Goal: Task Accomplishment & Management: Manage account settings

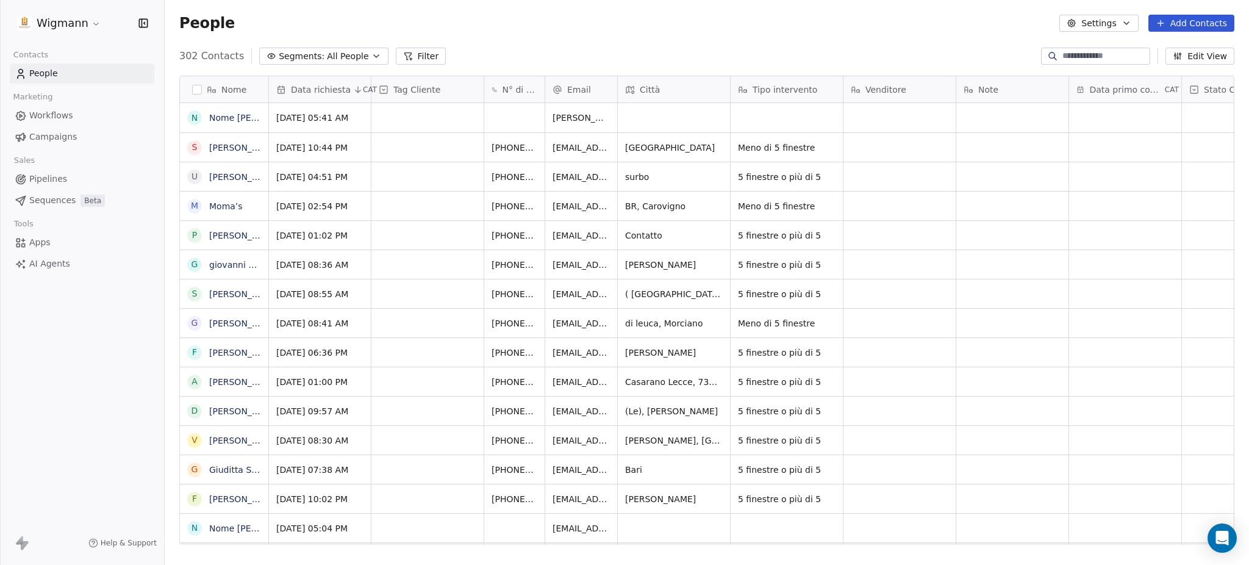
scroll to position [484, 1072]
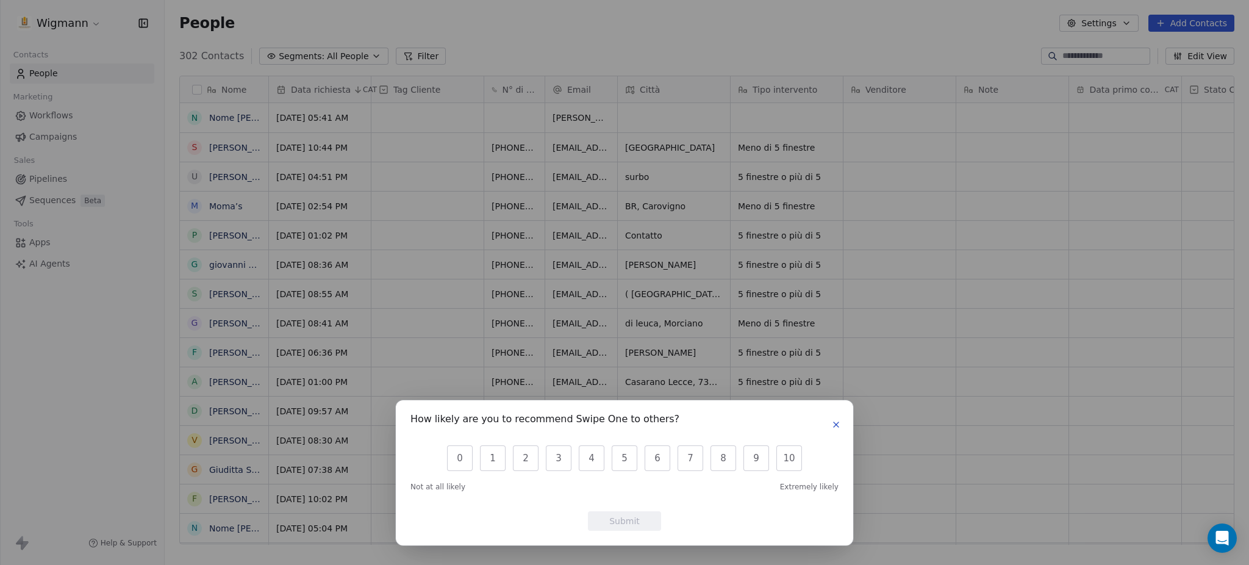
click at [845, 426] on div "How likely are you to recommend Swipe One to others? 0 1 2 3 4 5 6 7 8 9 10 Not…" at bounding box center [625, 472] width 458 height 145
click at [834, 424] on icon "button" at bounding box center [836, 424] width 5 height 5
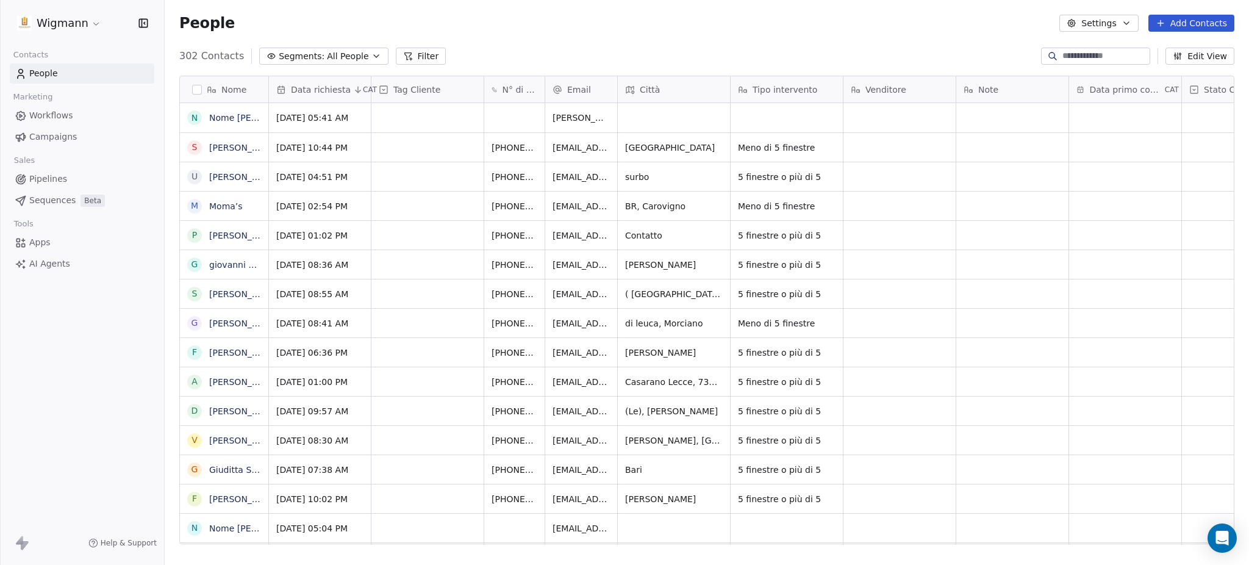
click at [1190, 21] on button "Add Contacts" at bounding box center [1192, 23] width 86 height 17
click at [1203, 48] on span "Create new contact" at bounding box center [1198, 49] width 84 height 13
click at [420, 89] on span "Tag Cliente" at bounding box center [416, 90] width 47 height 12
click at [825, 16] on html "Wigmann Contacts People Marketing Workflows Campaigns Sales Pipelines Sequences…" at bounding box center [624, 282] width 1249 height 565
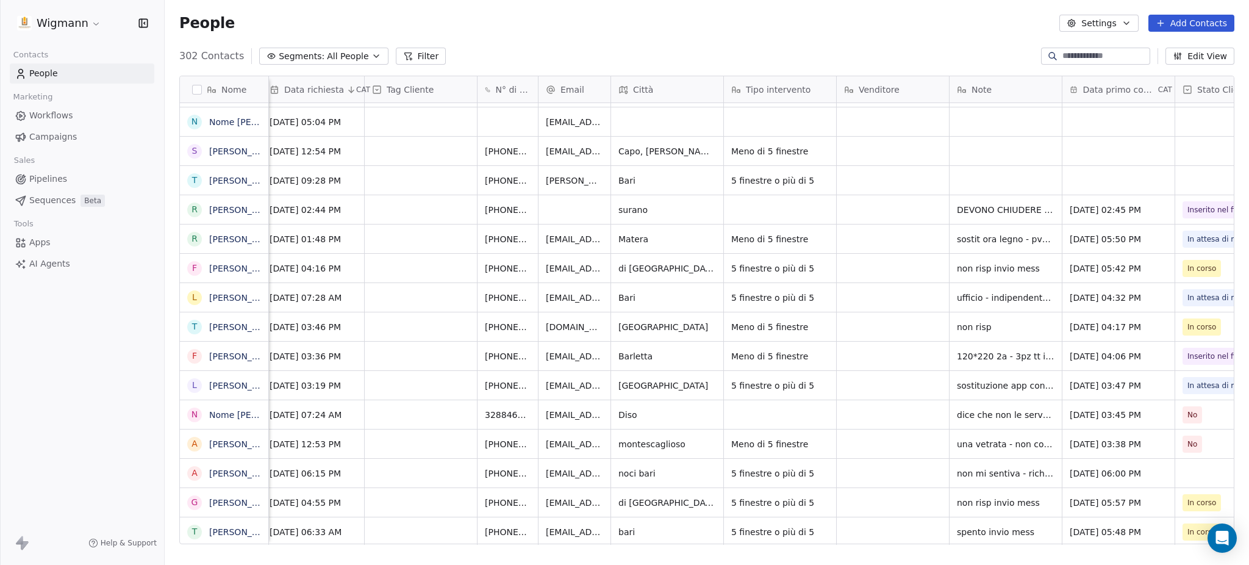
scroll to position [0, 0]
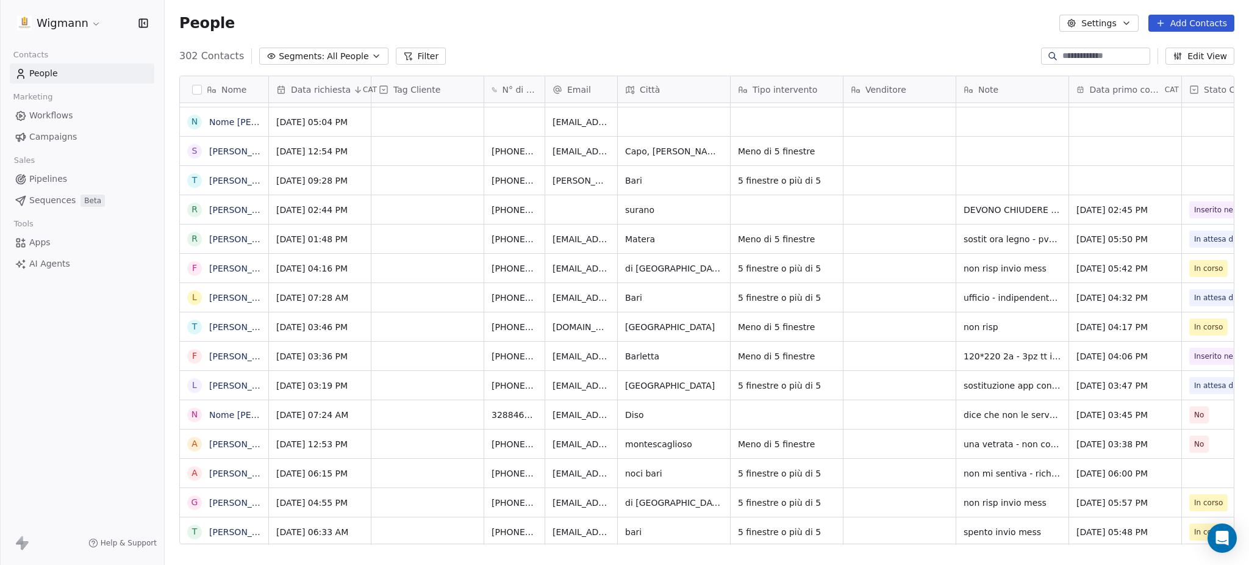
click at [1129, 23] on icon "button" at bounding box center [1126, 23] width 5 height 2
click at [964, 28] on html "Wigmann Contacts People Marketing Workflows Campaigns Sales Pipelines Sequences…" at bounding box center [624, 282] width 1249 height 565
click at [96, 22] on html "Wigmann Contacts People Marketing Workflows Campaigns Sales Pipelines Sequences…" at bounding box center [624, 282] width 1249 height 565
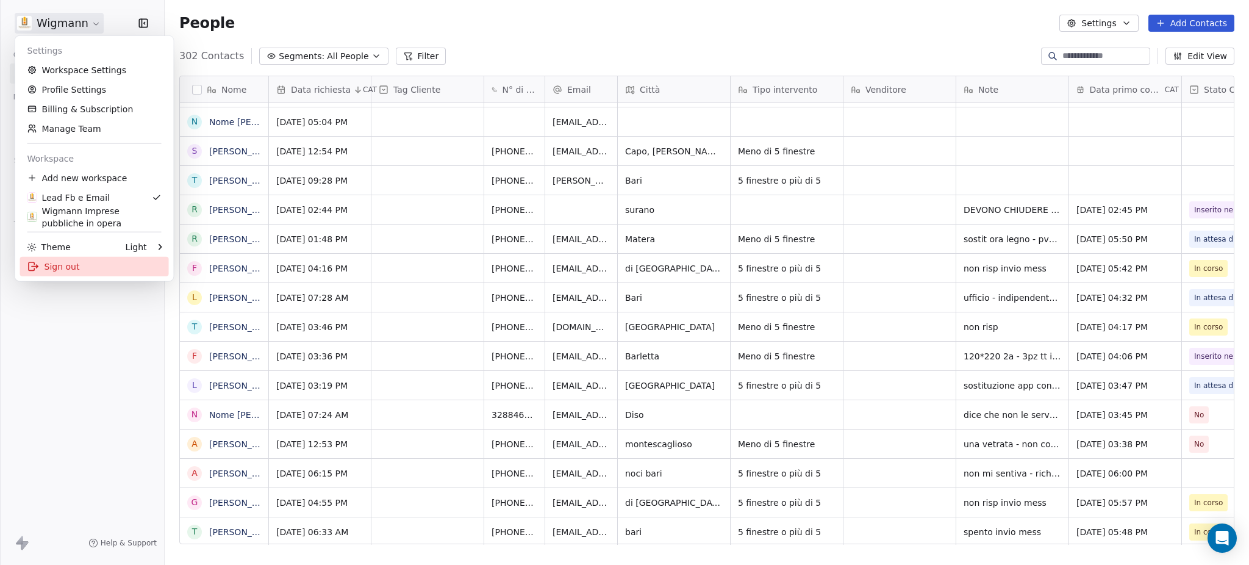
click at [66, 272] on div "Sign out" at bounding box center [94, 267] width 149 height 20
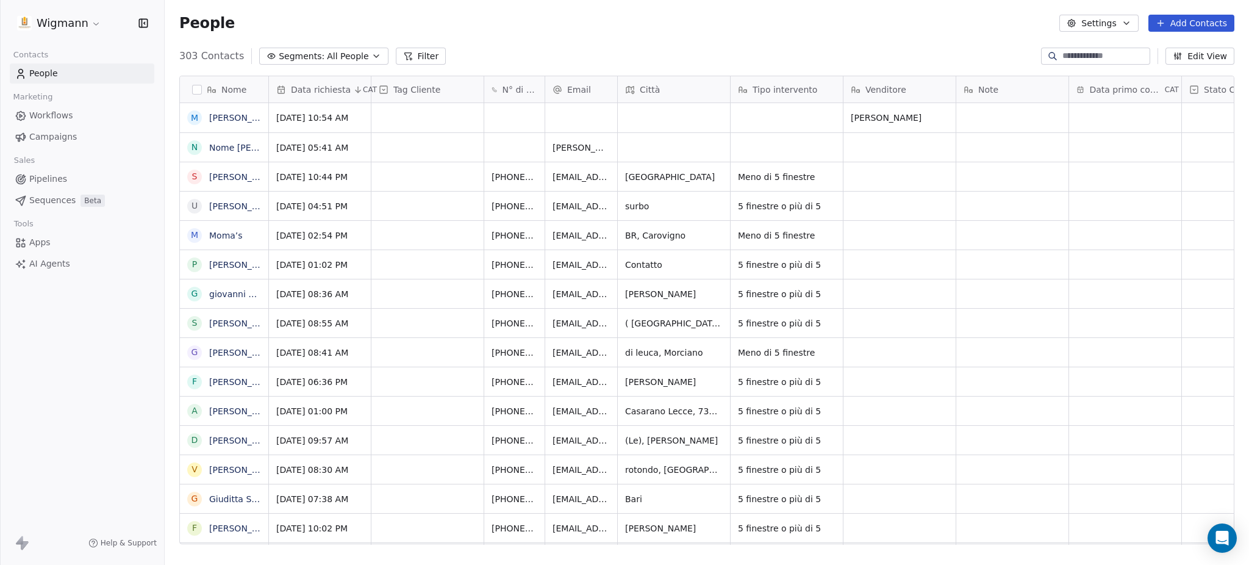
scroll to position [484, 1072]
